Goal: Task Accomplishment & Management: Use online tool/utility

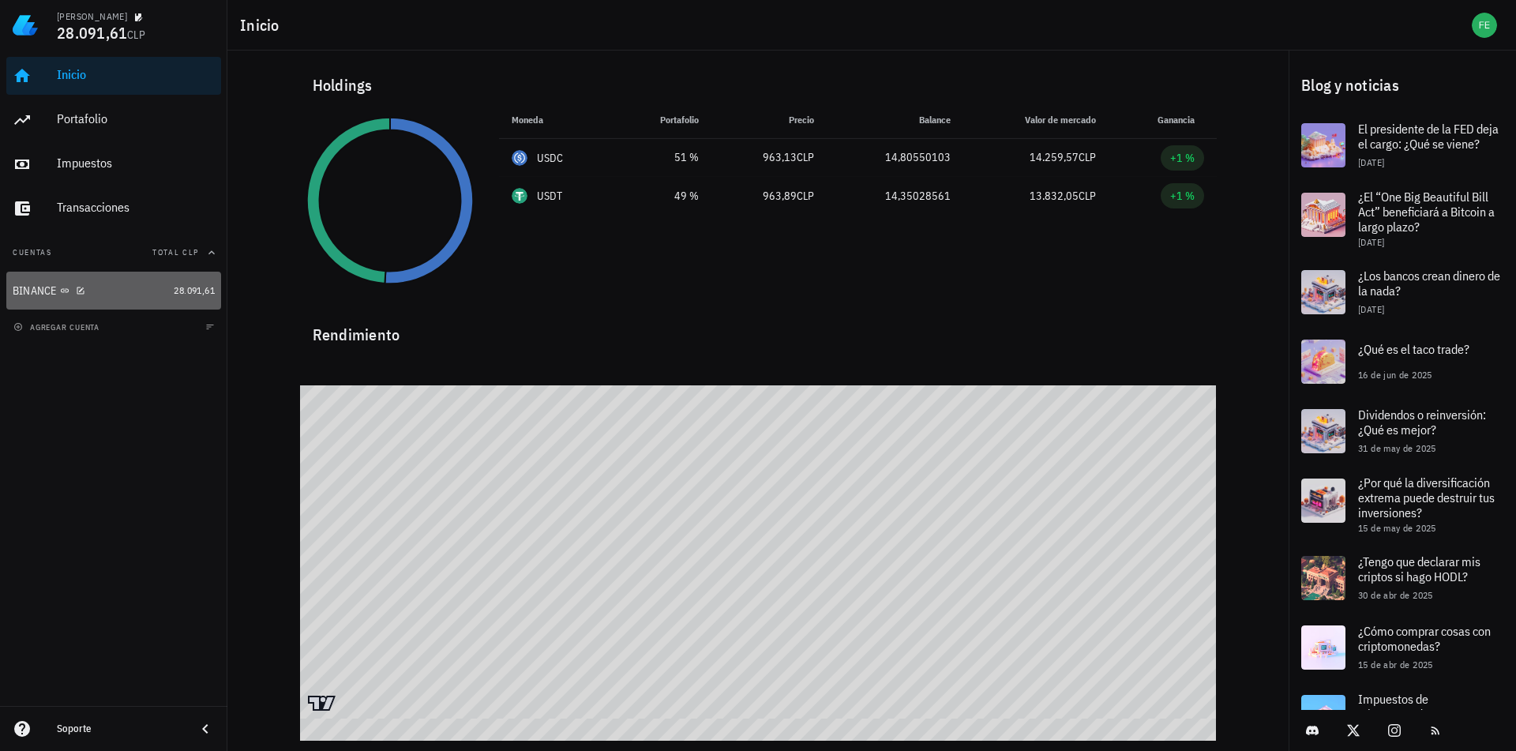
click at [151, 280] on div "BINANCE" at bounding box center [90, 291] width 155 height 34
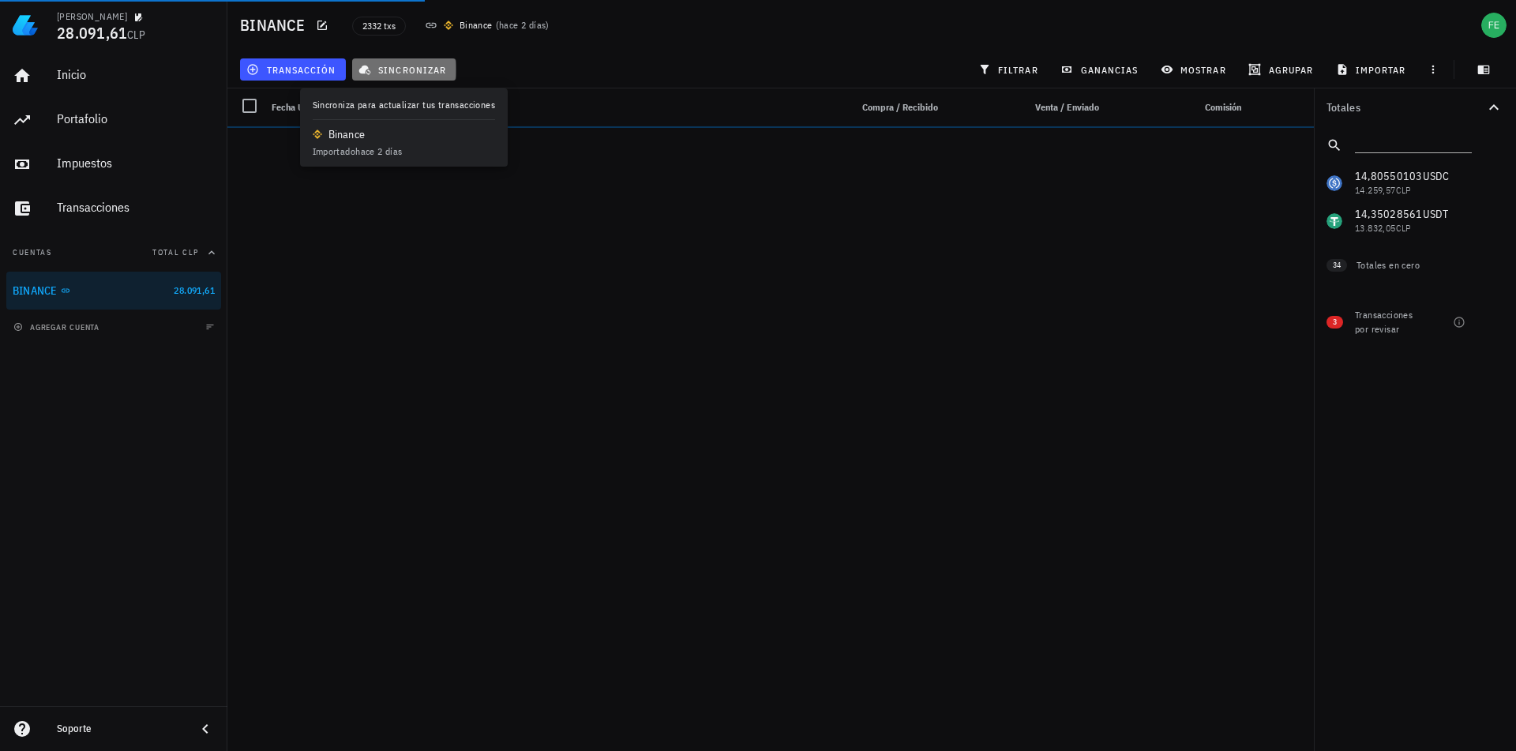
click at [428, 73] on span "sincronizar" at bounding box center [404, 69] width 84 height 13
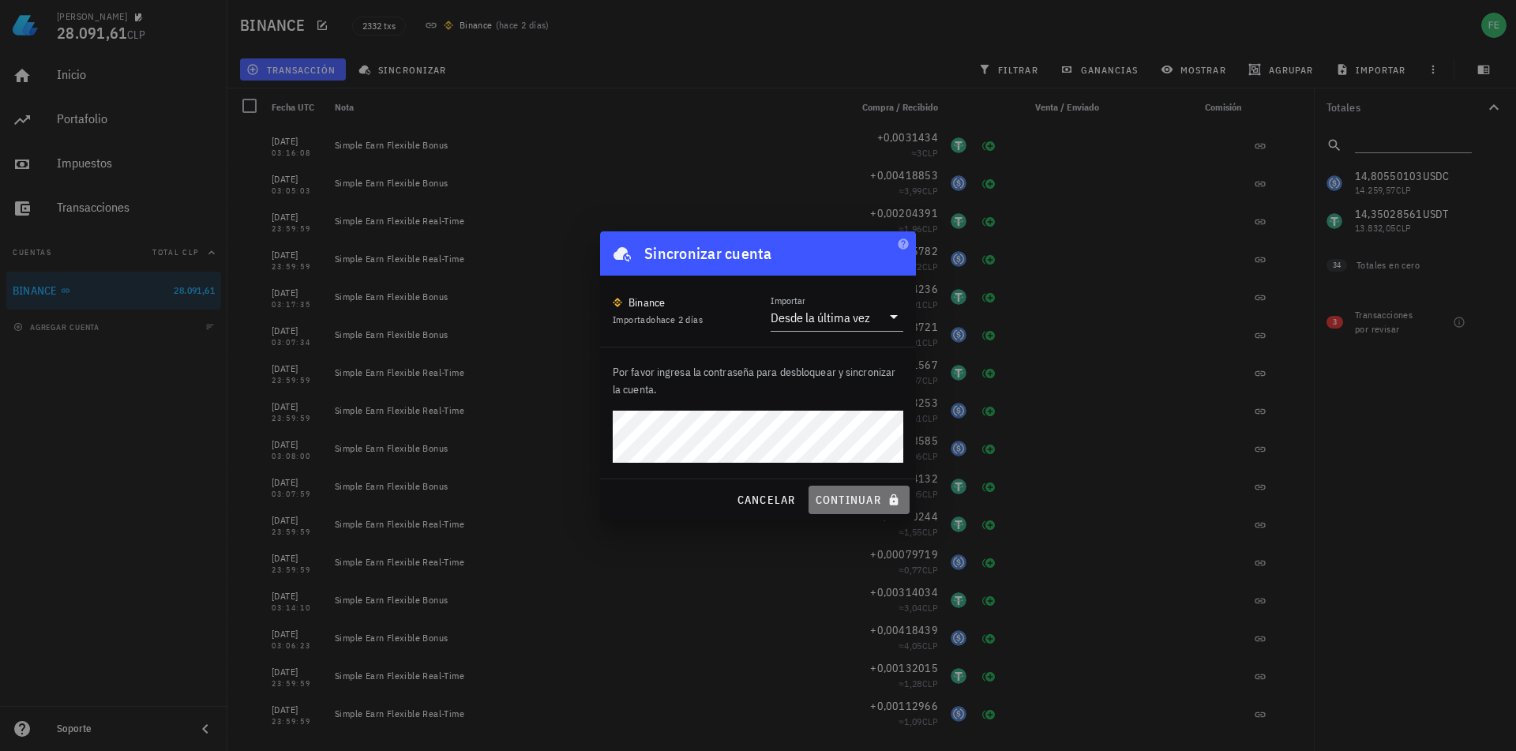
click at [859, 505] on span "continuar" at bounding box center [859, 500] width 88 height 14
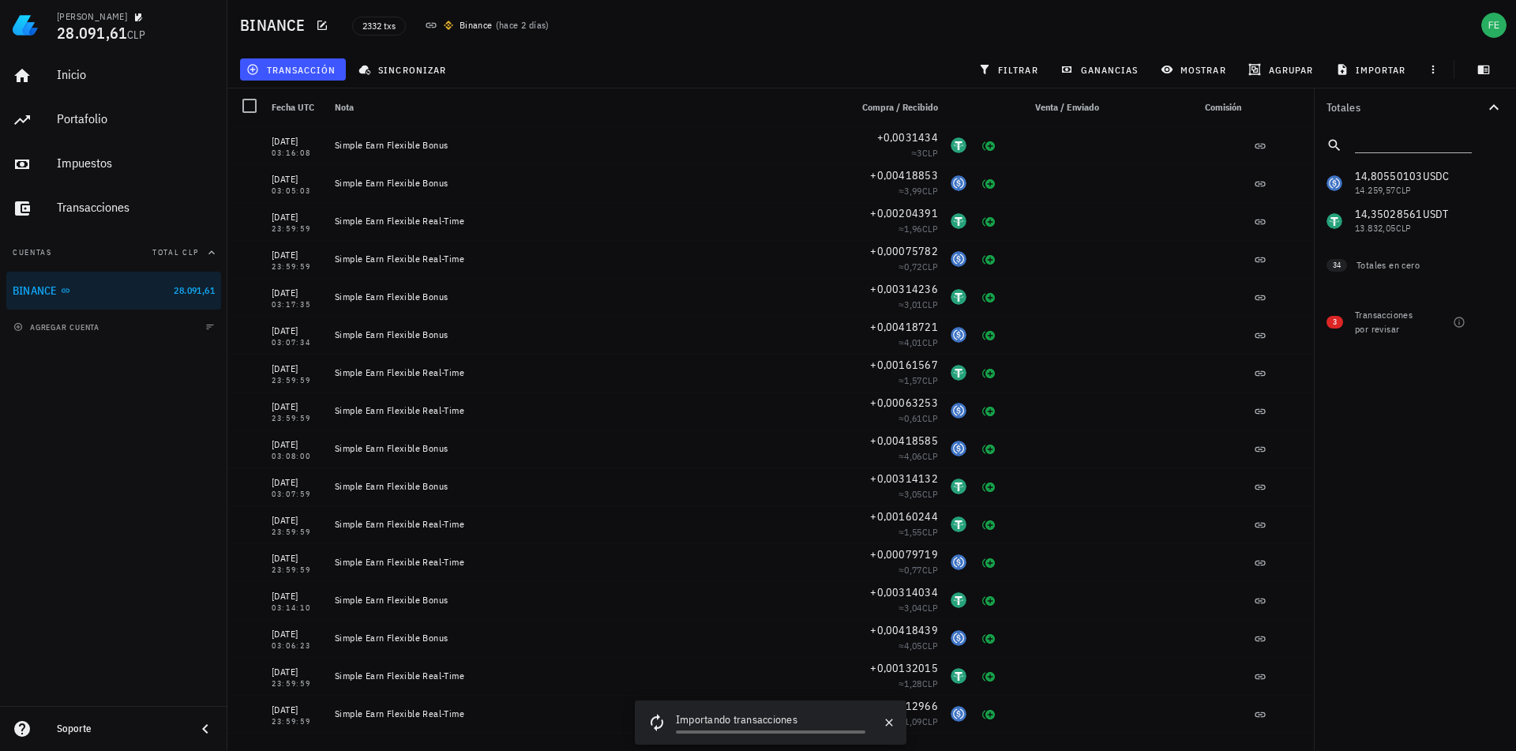
click at [823, 48] on div "BINANCE 2332 txs Binance ( [DATE] )" at bounding box center [871, 25] width 1289 height 51
